Goal: Go to known website: Go to known website

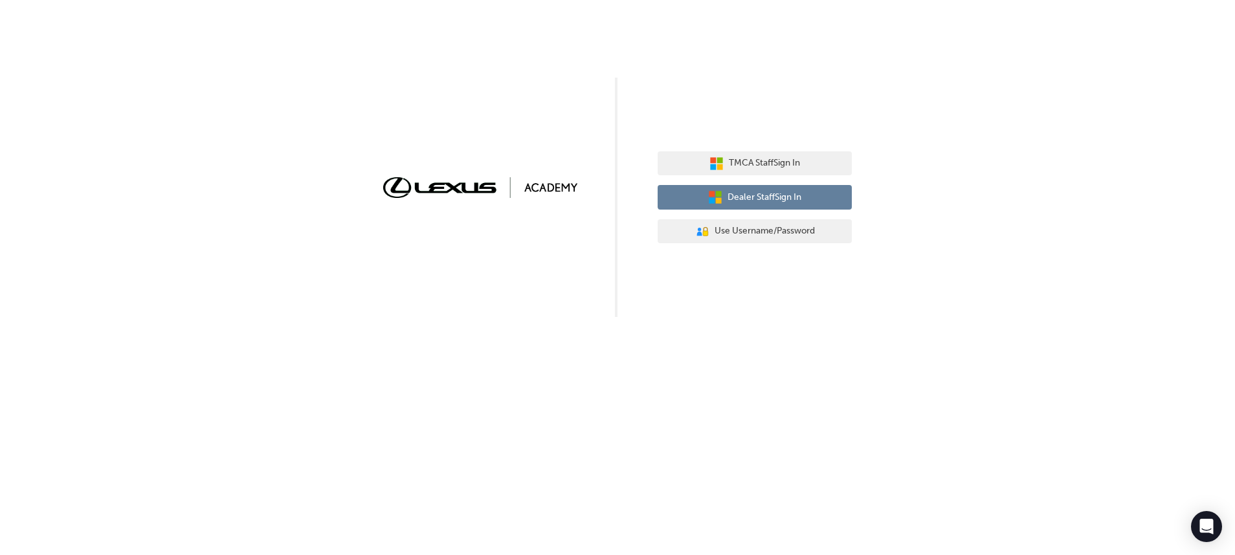
click at [760, 192] on span "Dealer Staff Sign In" at bounding box center [764, 197] width 74 height 15
click at [793, 198] on span "Dealer Staff Sign In" at bounding box center [764, 197] width 74 height 15
